Goal: Go to known website: Access a specific website the user already knows

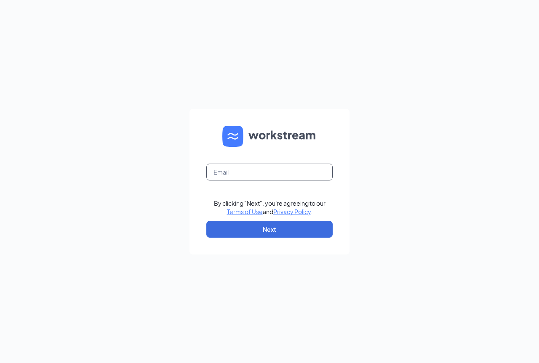
click at [230, 173] on input "text" at bounding box center [269, 172] width 126 height 17
type input "[PERSON_NAME][EMAIL_ADDRESS][PERSON_NAME][PERSON_NAME][DOMAIN_NAME]"
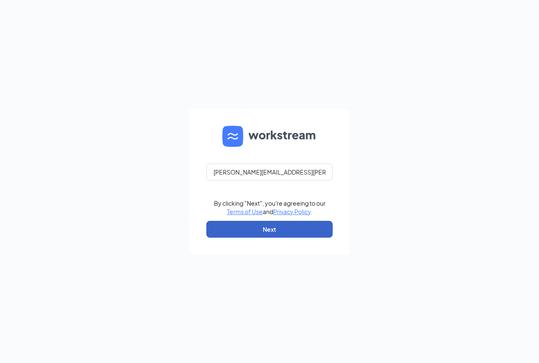
click at [282, 236] on button "Next" at bounding box center [269, 229] width 126 height 17
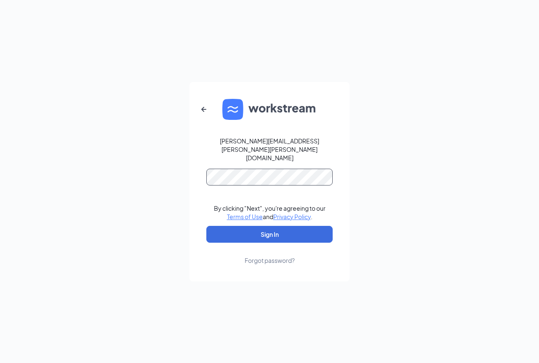
click at [206, 226] on button "Sign In" at bounding box center [269, 234] width 126 height 17
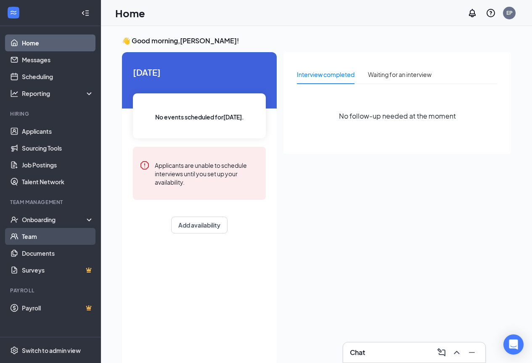
click at [31, 238] on link "Team" at bounding box center [58, 236] width 72 height 17
